Goal: Task Accomplishment & Management: Manage account settings

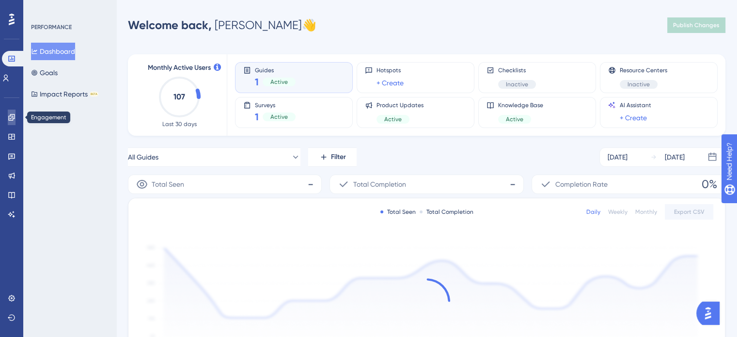
click at [10, 117] on icon at bounding box center [12, 117] width 8 height 8
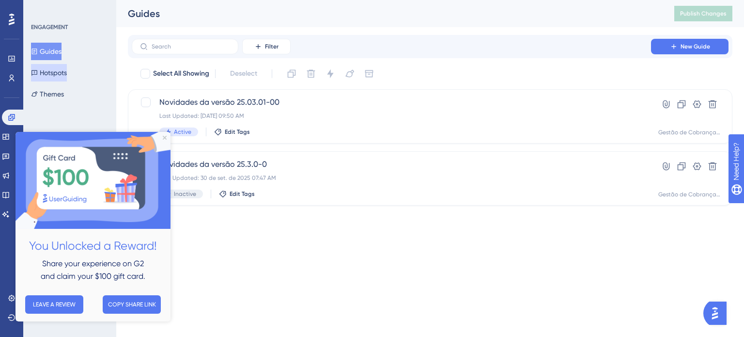
click at [67, 73] on button "Hotspots" at bounding box center [49, 72] width 36 height 17
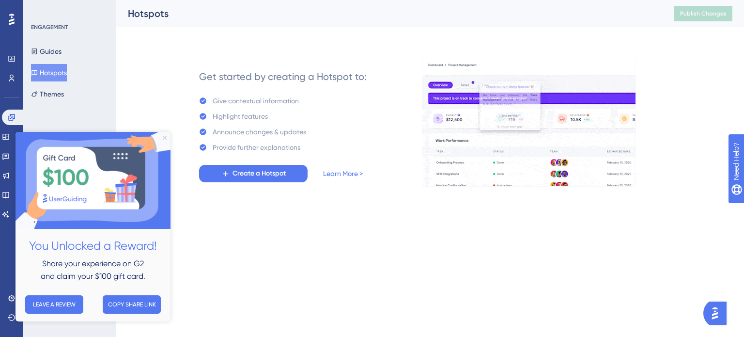
click at [164, 136] on icon "Close Preview" at bounding box center [165, 138] width 4 height 4
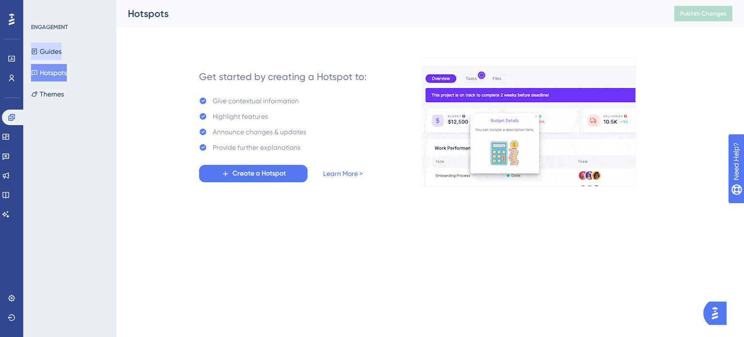
click at [57, 52] on button "Guides" at bounding box center [46, 51] width 31 height 17
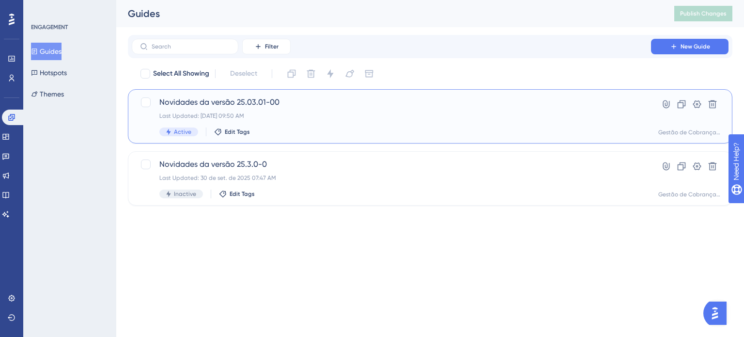
click at [334, 115] on div "Last Updated: [DATE] 09:50 AM" at bounding box center [391, 116] width 464 height 8
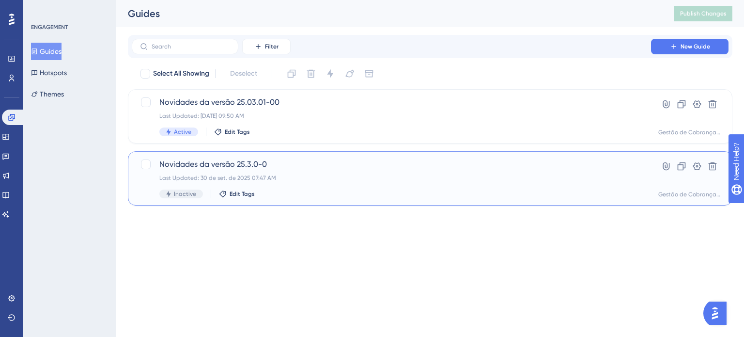
click at [318, 174] on div "Last Updated: 30 de set. de 2025 07:47 AM" at bounding box center [391, 178] width 464 height 8
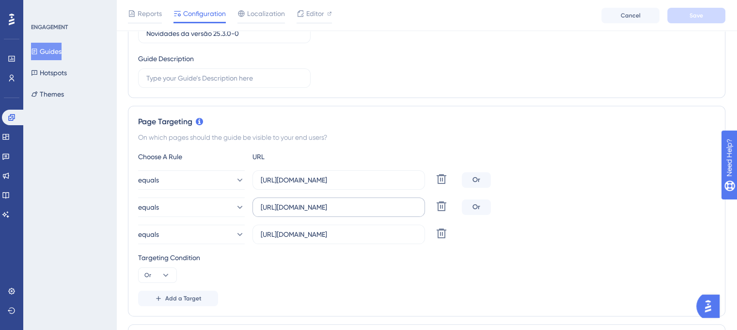
scroll to position [194, 0]
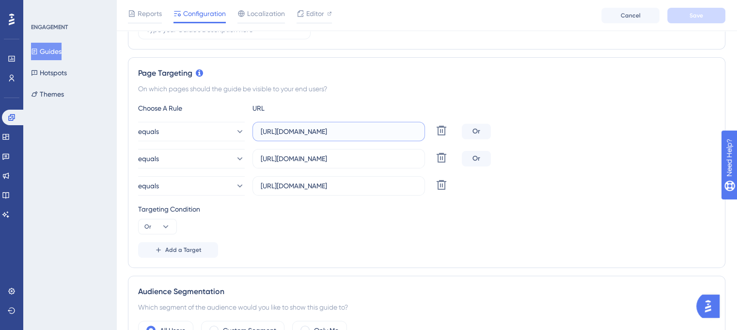
click at [352, 129] on input "[URL][DOMAIN_NAME]" at bounding box center [339, 131] width 156 height 11
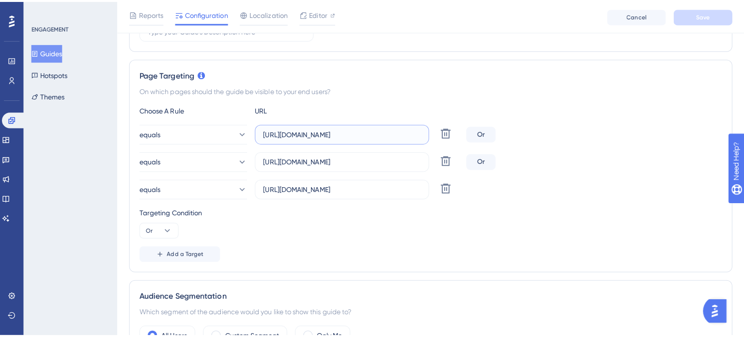
scroll to position [0, 0]
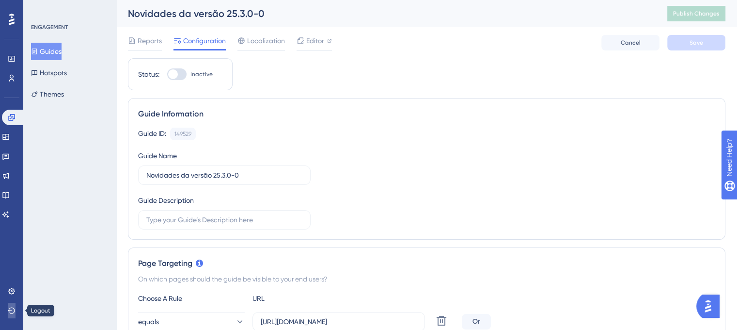
click at [14, 313] on icon at bounding box center [12, 310] width 8 height 8
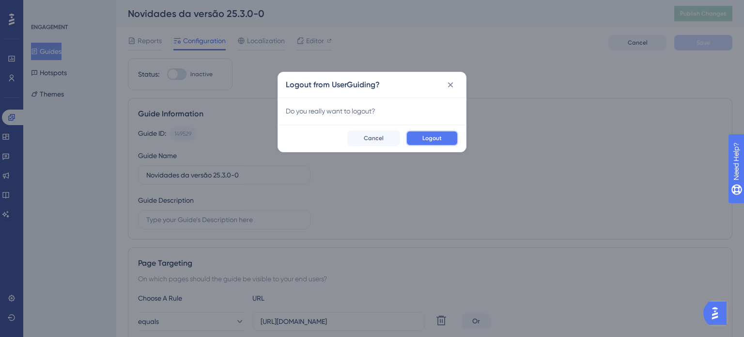
click at [437, 135] on span "Logout" at bounding box center [432, 138] width 19 height 8
